Goal: Transaction & Acquisition: Purchase product/service

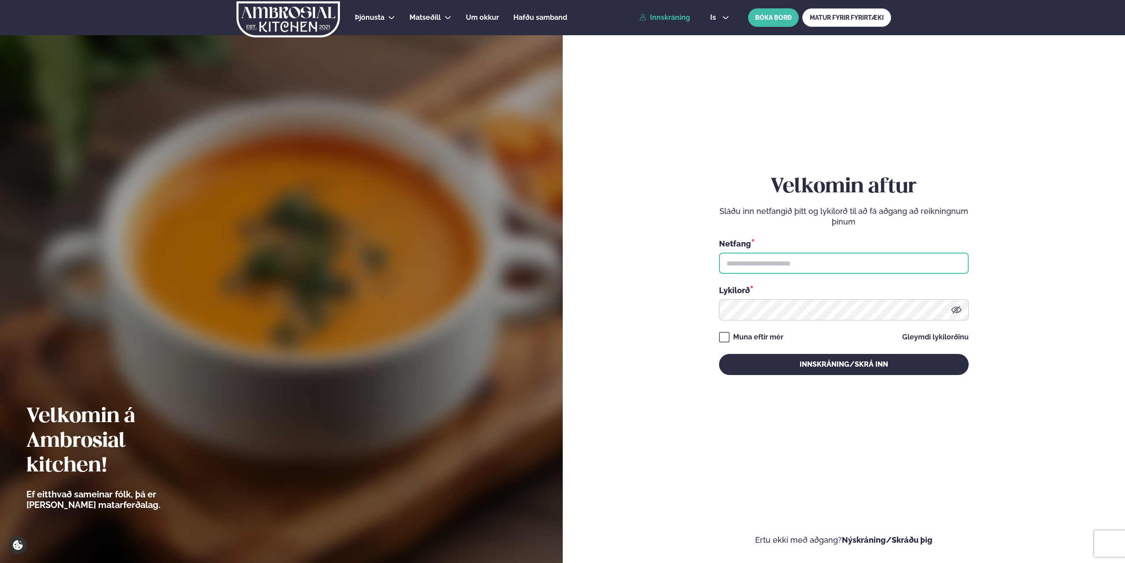
type input "**********"
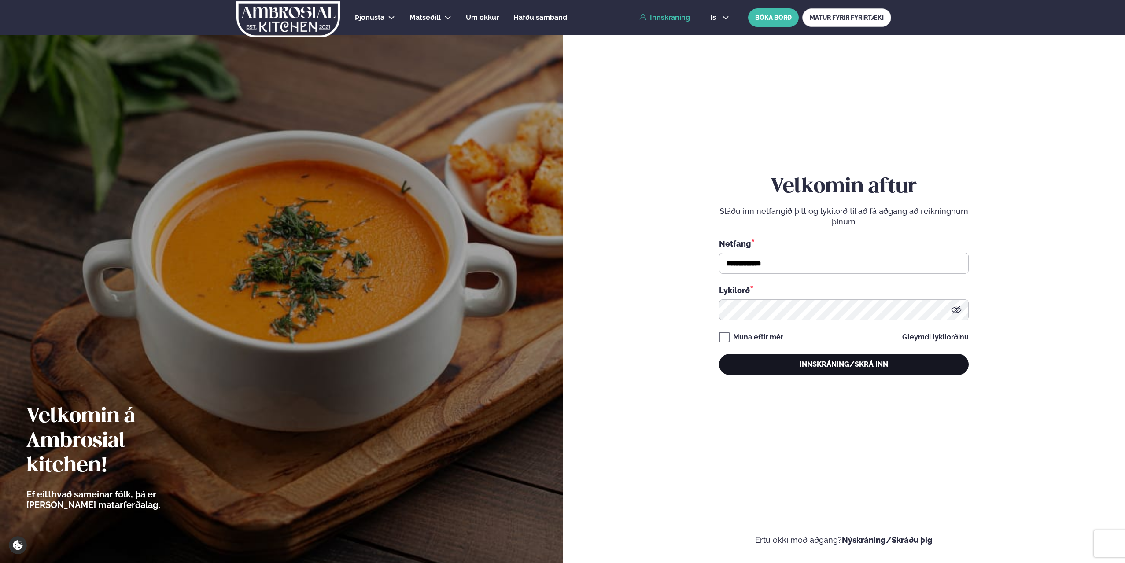
click at [816, 364] on button "Innskráning/Skrá inn" at bounding box center [844, 364] width 250 height 21
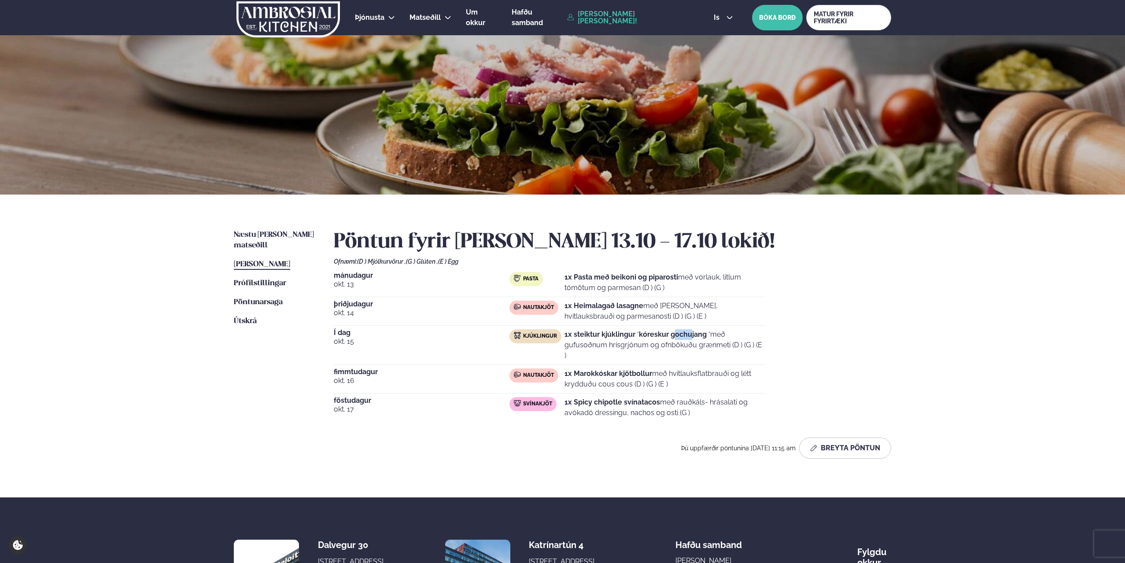
drag, startPoint x: 690, startPoint y: 339, endPoint x: 735, endPoint y: 339, distance: 45.4
click at [703, 339] on p "1x steiktur kjúklingur ´kóreskur gochujang ´ með gufusoðnum hrísgrjónum og ofnb…" at bounding box center [665, 345] width 201 height 32
click at [580, 338] on strong "1x steiktur kjúklingur ´kóreskur gochujang ´" at bounding box center [638, 334] width 146 height 8
drag, startPoint x: 669, startPoint y: 343, endPoint x: 797, endPoint y: 351, distance: 128.4
click at [751, 349] on p "1x steiktur kjúklingur ´kóreskur gochujang ´ með gufusoðnum hrísgrjónum og ofnb…" at bounding box center [665, 345] width 201 height 32
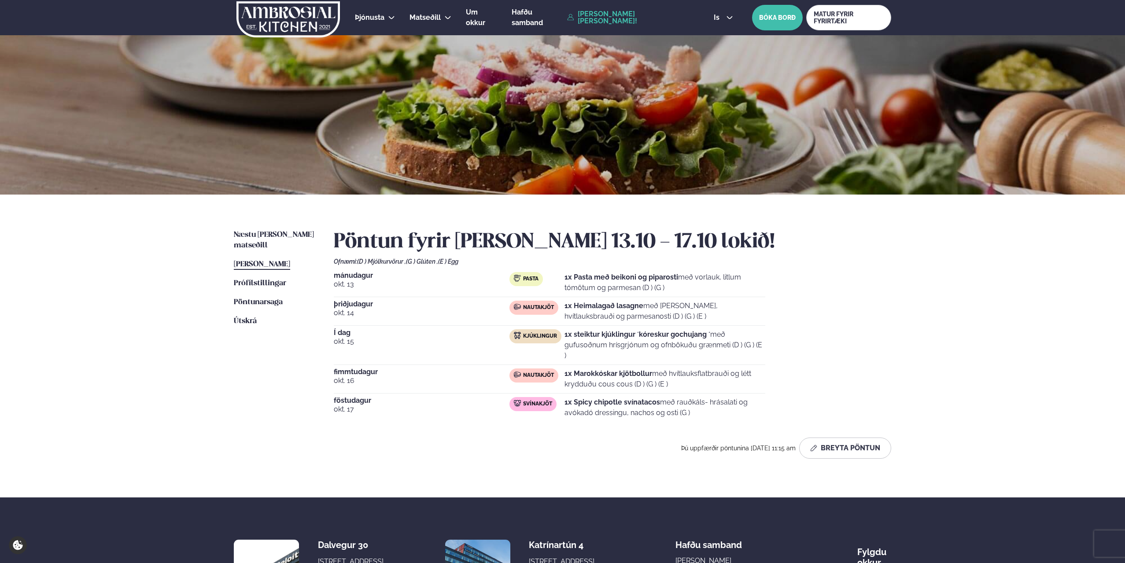
click at [758, 347] on p "1x steiktur kjúklingur ´kóreskur gochujang ´ með gufusoðnum hrísgrjónum og ofnb…" at bounding box center [665, 345] width 201 height 32
click at [901, 331] on div "Næstu [PERSON_NAME] matseðill Næsta vika [PERSON_NAME] matseðill [PERSON_NAME] …" at bounding box center [562, 346] width 710 height 303
